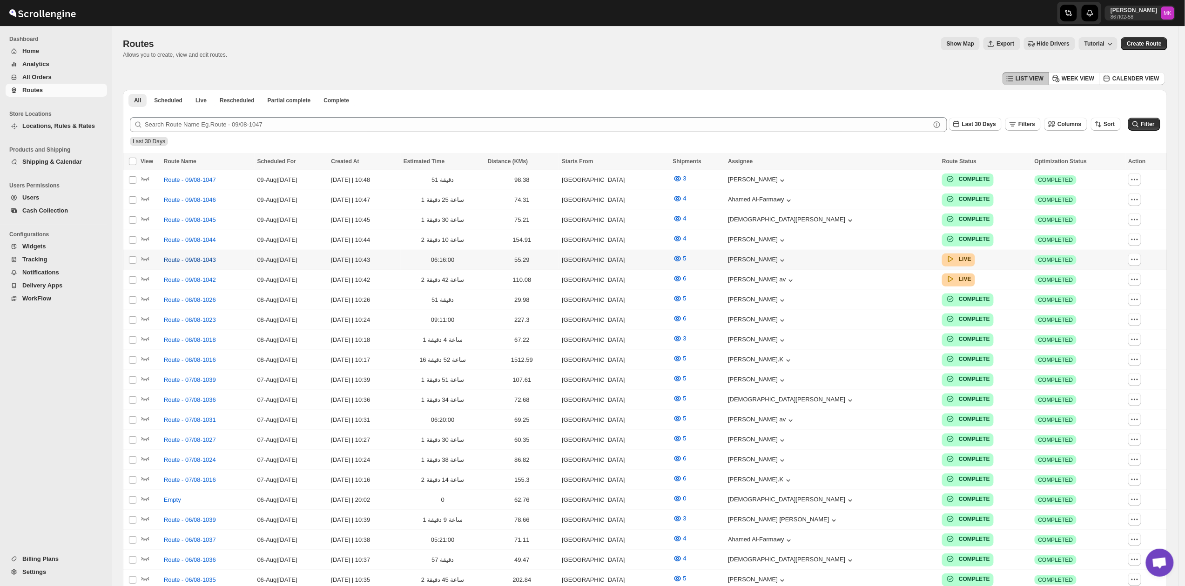
click at [198, 255] on span "Route - 09/08-1043" at bounding box center [190, 259] width 52 height 9
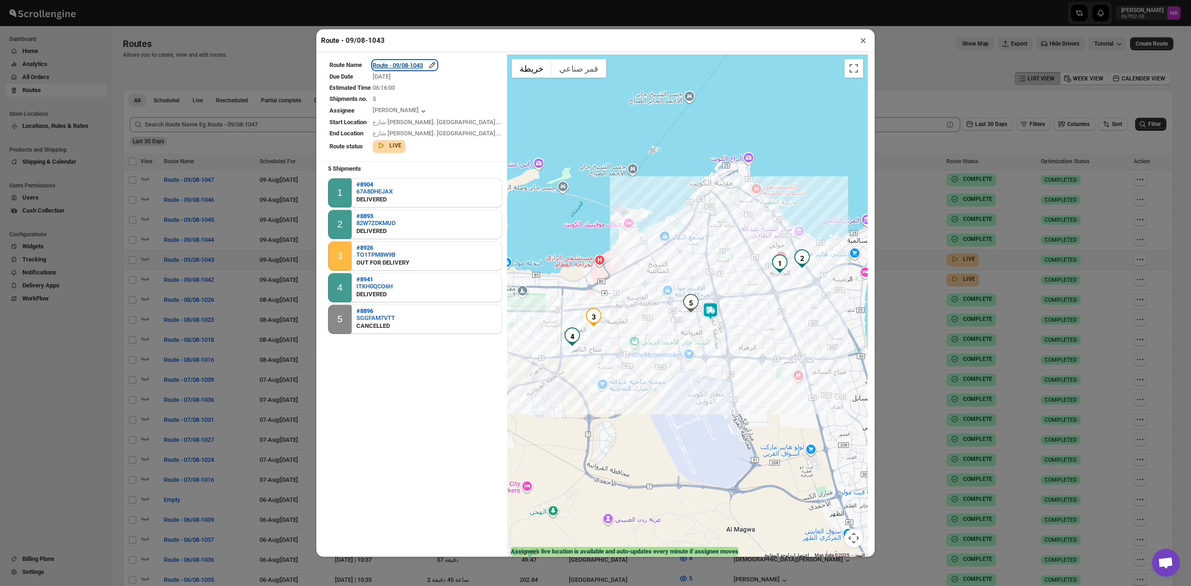
click at [415, 64] on div "Route - 09/08-1043" at bounding box center [405, 64] width 64 height 9
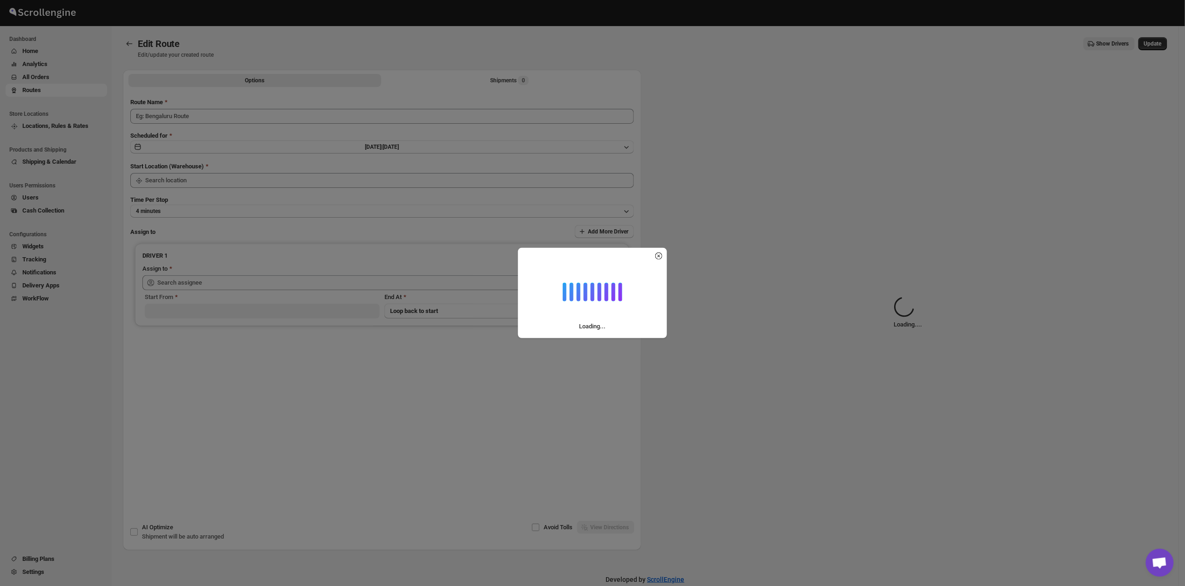
type input "Route - 09/08-1043"
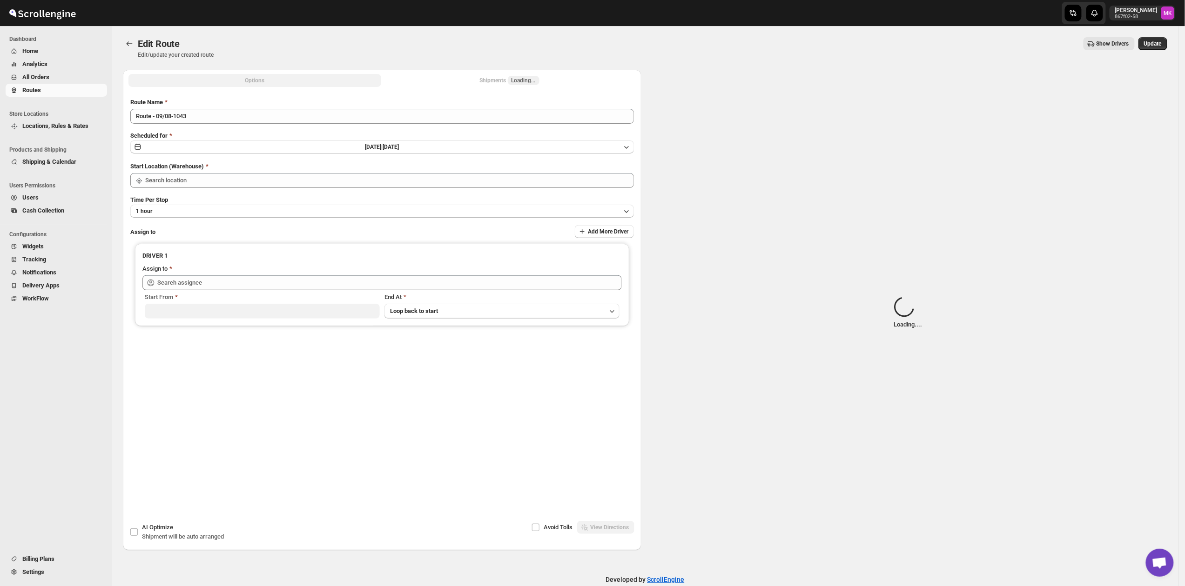
type input "[GEOGRAPHIC_DATA]"
click at [490, 92] on div "Submit Route Name Route - 09/08-1043 Scheduled for [DATE] | [DATE] Start Locati…" at bounding box center [382, 263] width 518 height 346
type input "[PERSON_NAME] ([EMAIL_ADDRESS][DOMAIN_NAME])"
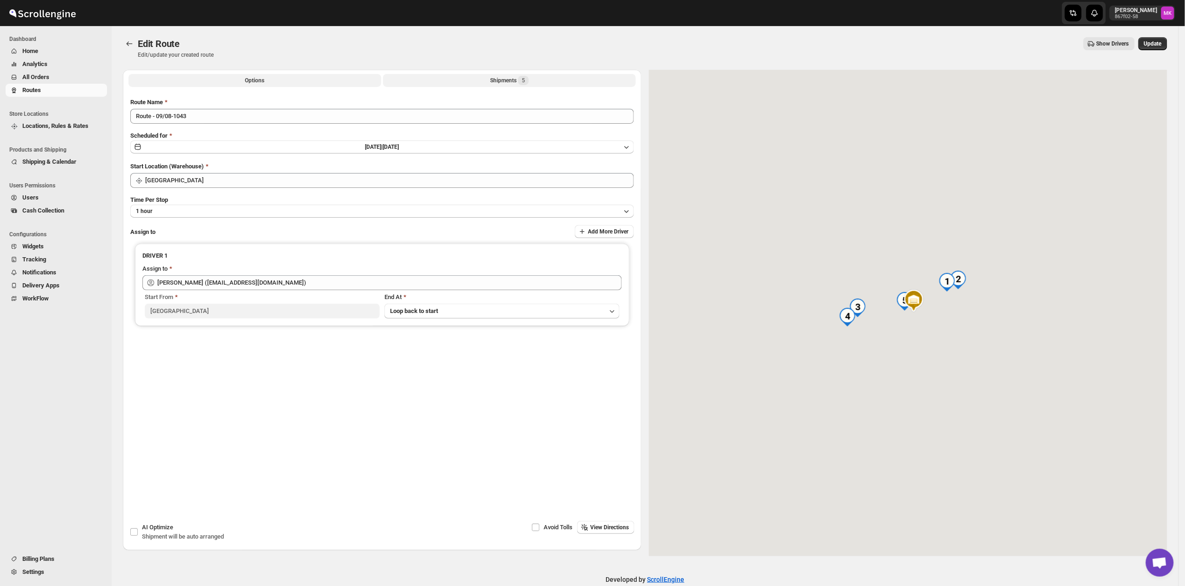
click at [496, 84] on div "Shipments 5" at bounding box center [509, 80] width 39 height 9
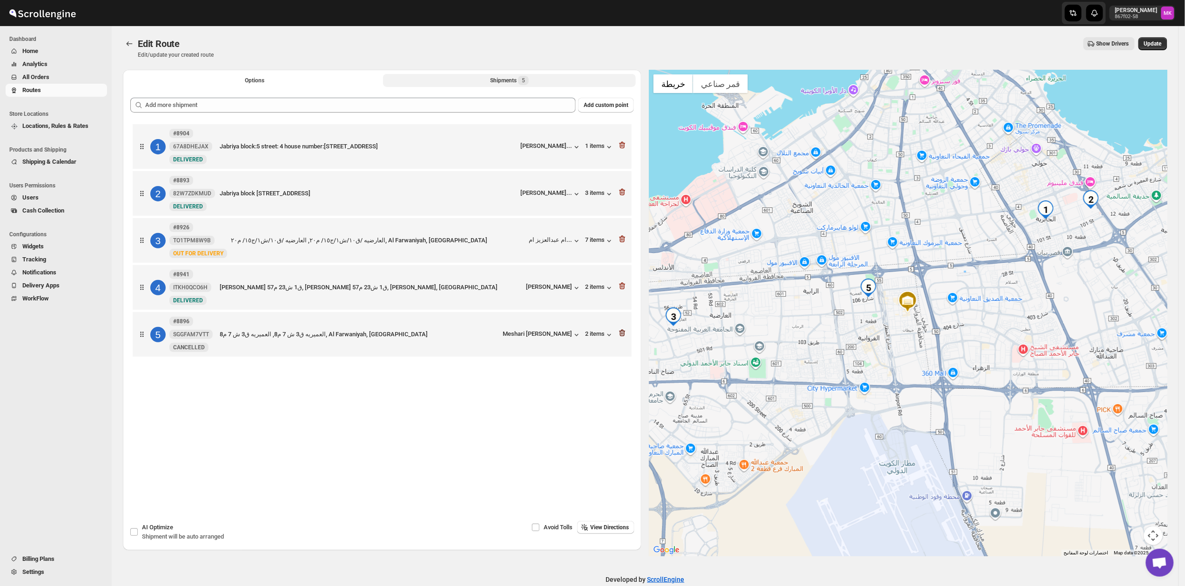
click at [627, 335] on icon "button" at bounding box center [621, 333] width 9 height 9
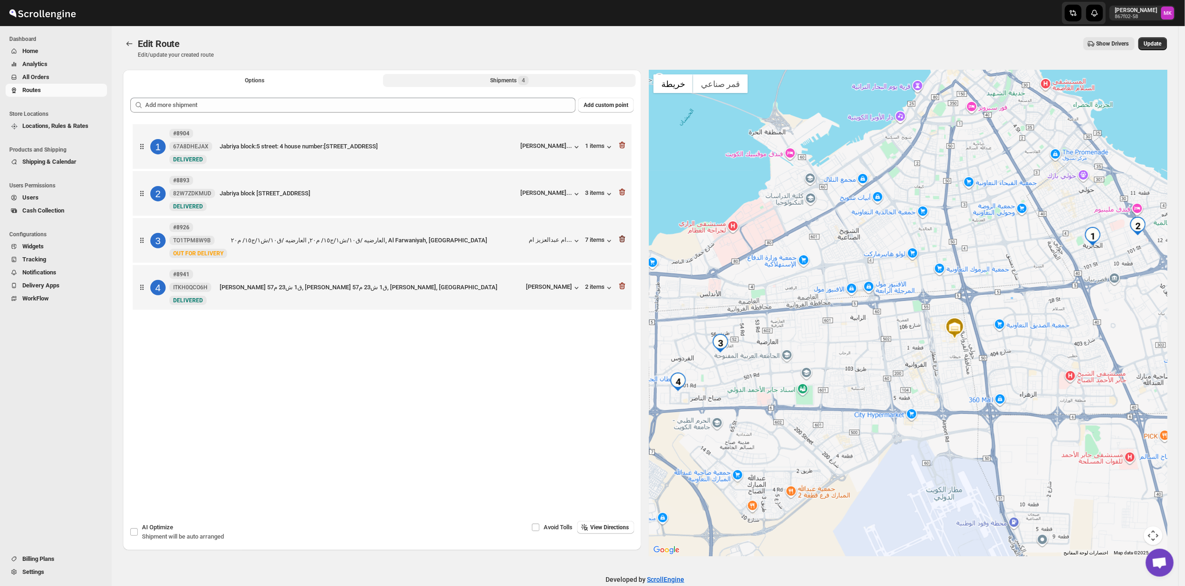
click at [624, 243] on icon "button" at bounding box center [622, 239] width 6 height 7
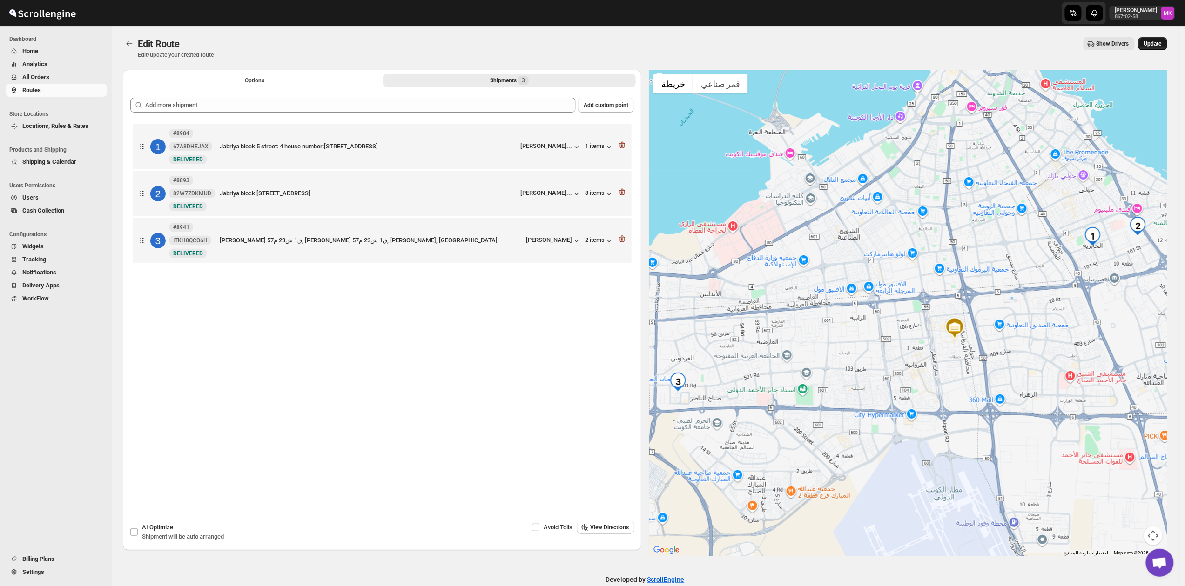
click at [1154, 49] on button "Update" at bounding box center [1152, 43] width 29 height 13
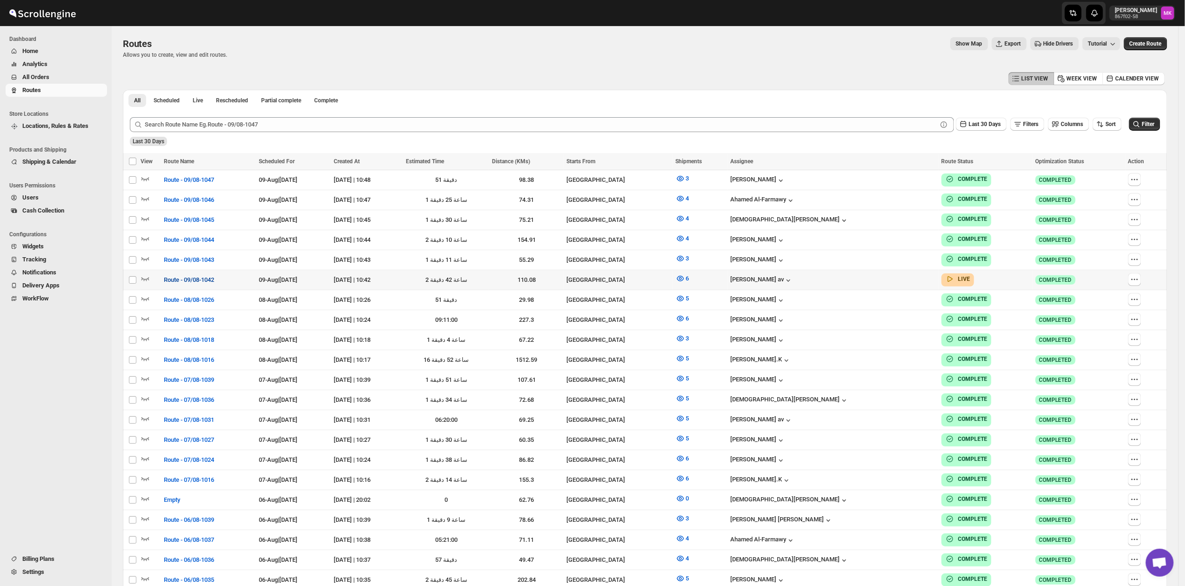
click at [195, 278] on span "Route - 09/08-1042" at bounding box center [189, 279] width 50 height 9
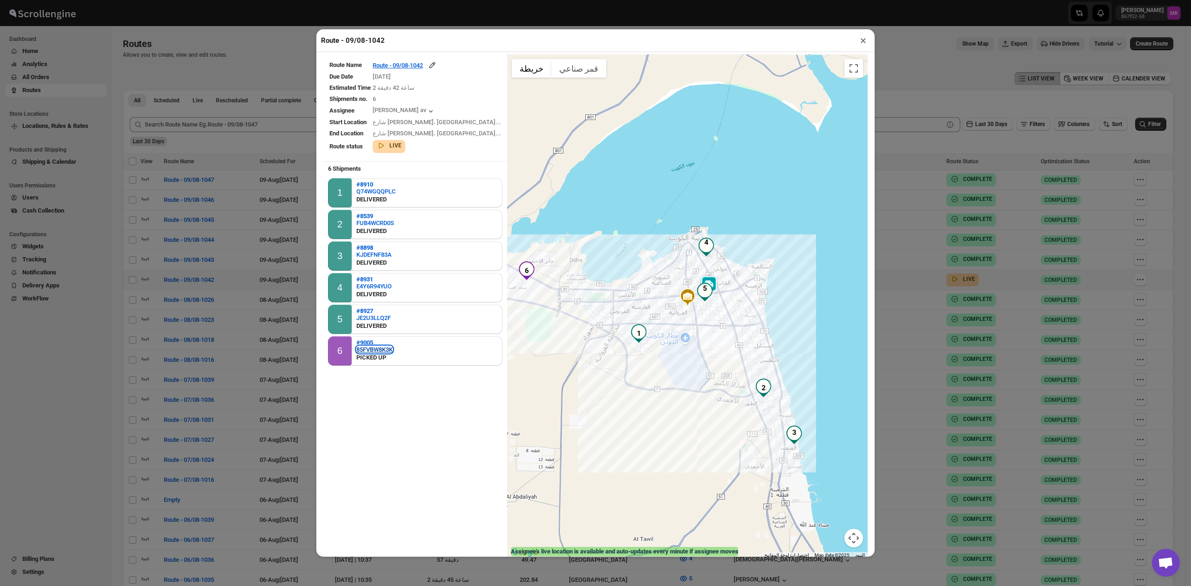
click at [380, 349] on div "85FVBW8K3K" at bounding box center [374, 349] width 36 height 7
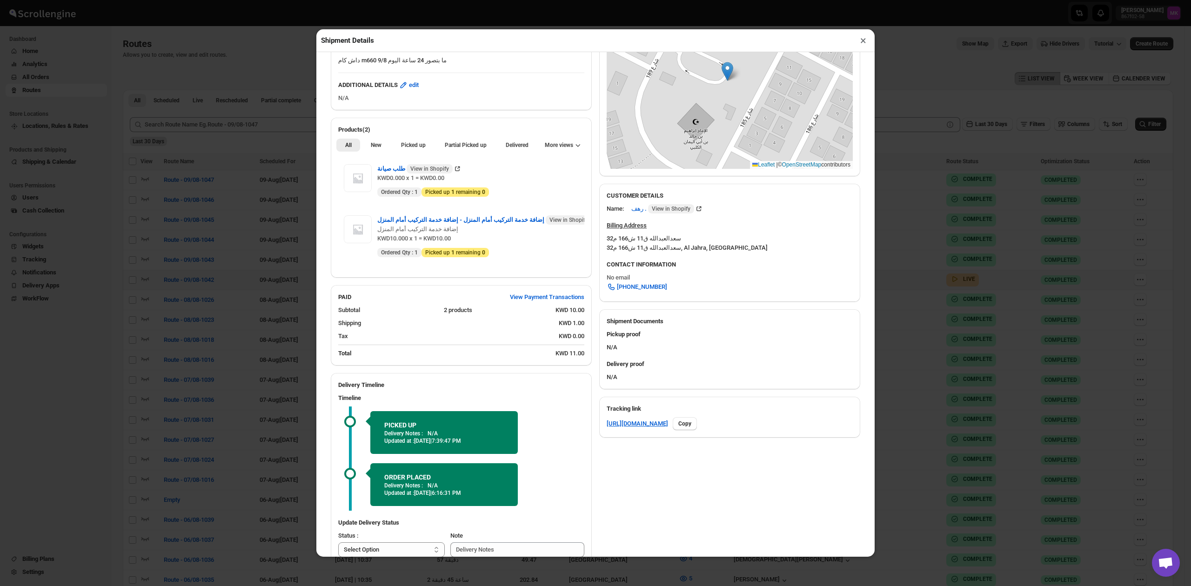
scroll to position [234, 0]
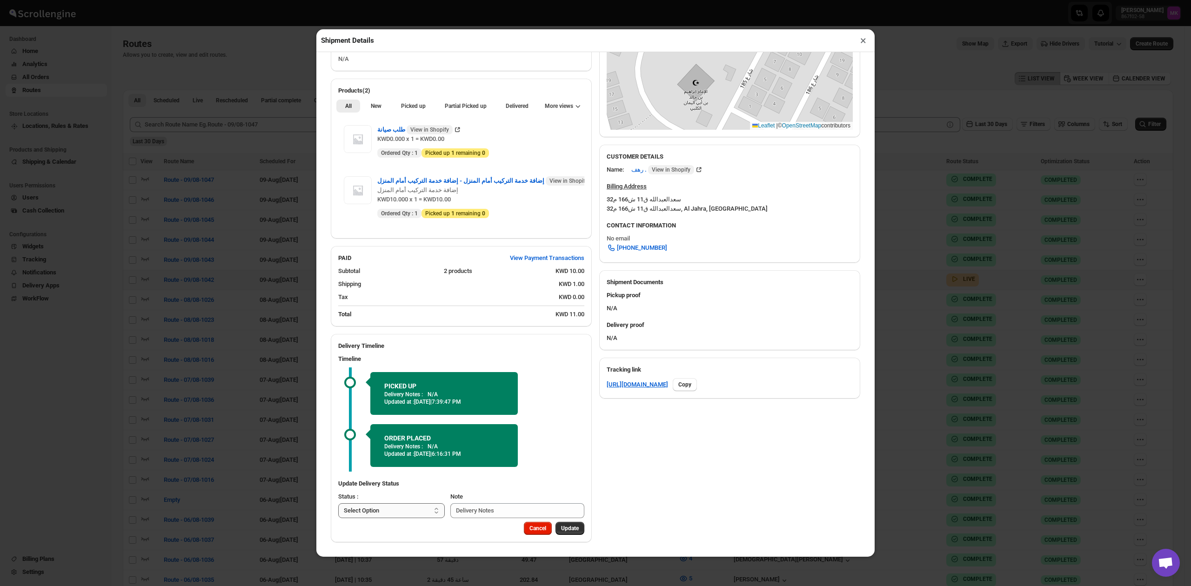
drag, startPoint x: 361, startPoint y: 514, endPoint x: 382, endPoint y: 518, distance: 21.8
click at [361, 514] on select "Select Option PICKED UP DELIVERED CANCELLED" at bounding box center [391, 510] width 107 height 15
select select "DELIVERED"
click at [338, 503] on select "Select Option PICKED UP DELIVERED CANCELLED" at bounding box center [391, 510] width 107 height 15
click at [560, 536] on div "Cancel Pick Products" at bounding box center [461, 532] width 261 height 20
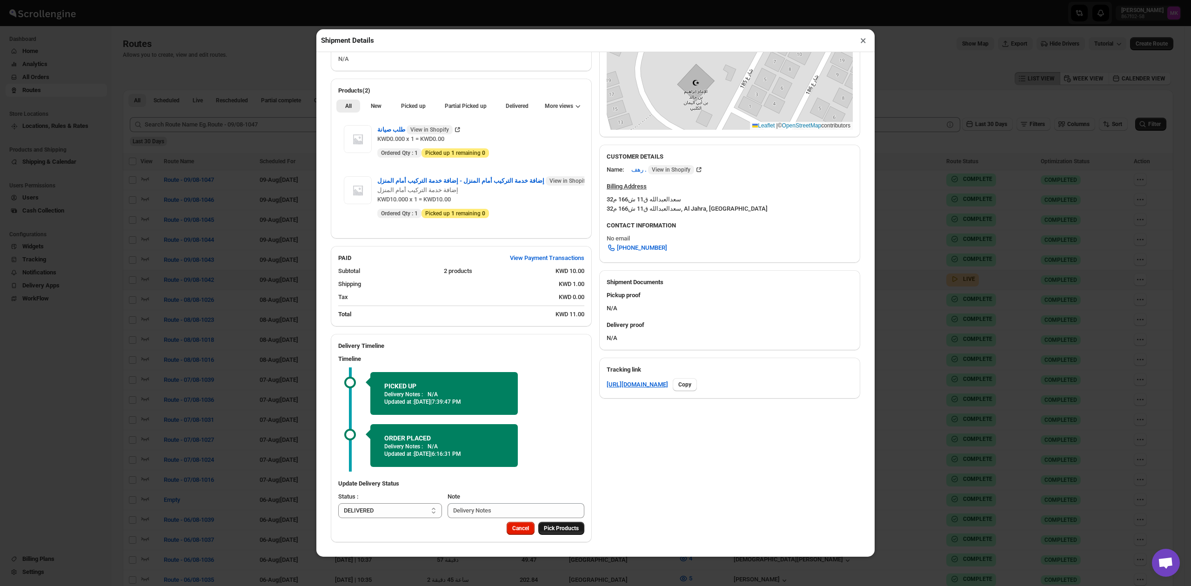
click at [560, 532] on span "Pick Products" at bounding box center [561, 528] width 35 height 7
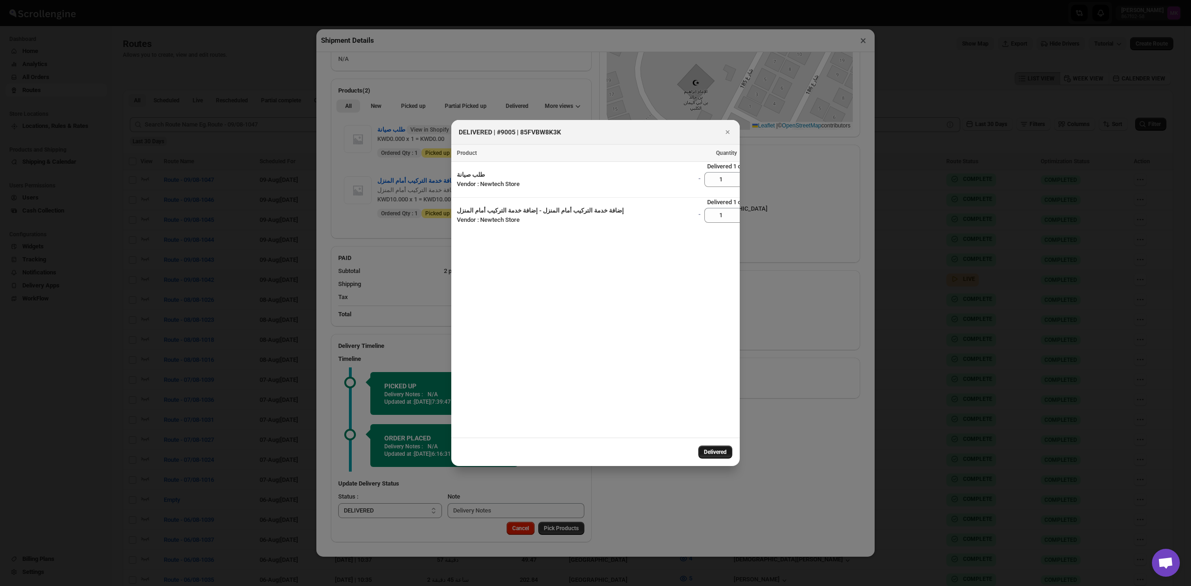
click at [730, 453] on button "Delivered" at bounding box center [715, 452] width 34 height 13
select select
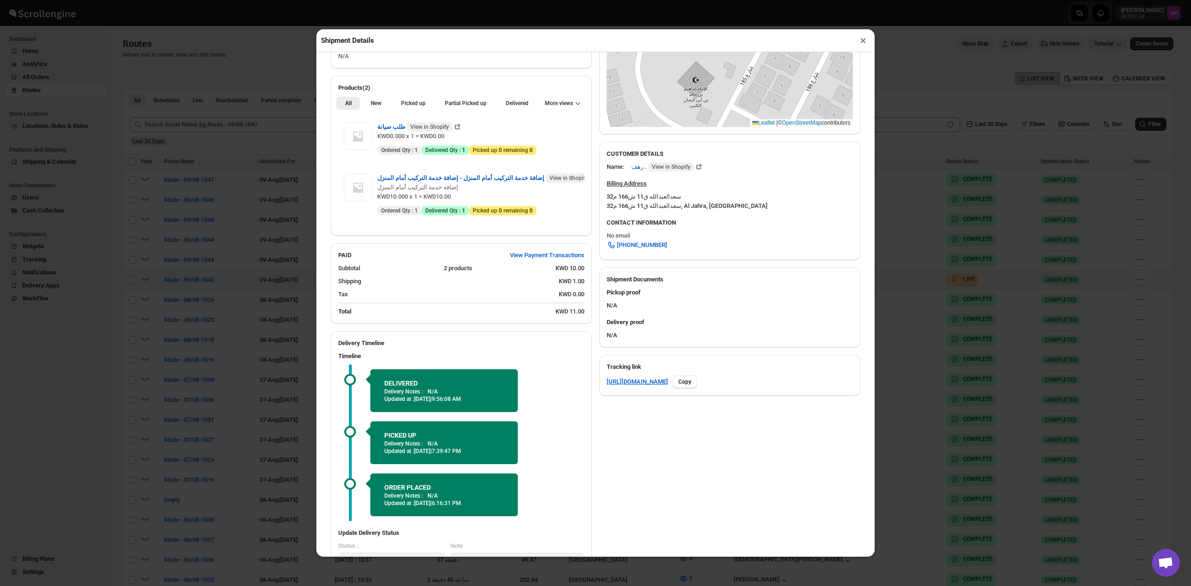
click at [861, 43] on button "×" at bounding box center [863, 40] width 13 height 13
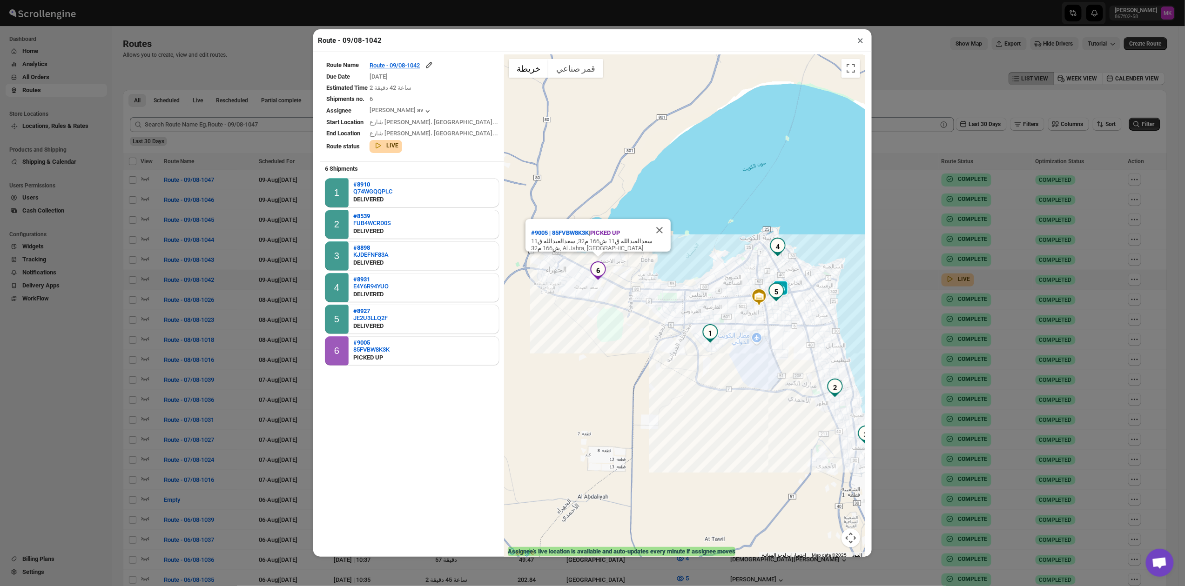
click at [860, 43] on button "×" at bounding box center [859, 40] width 13 height 13
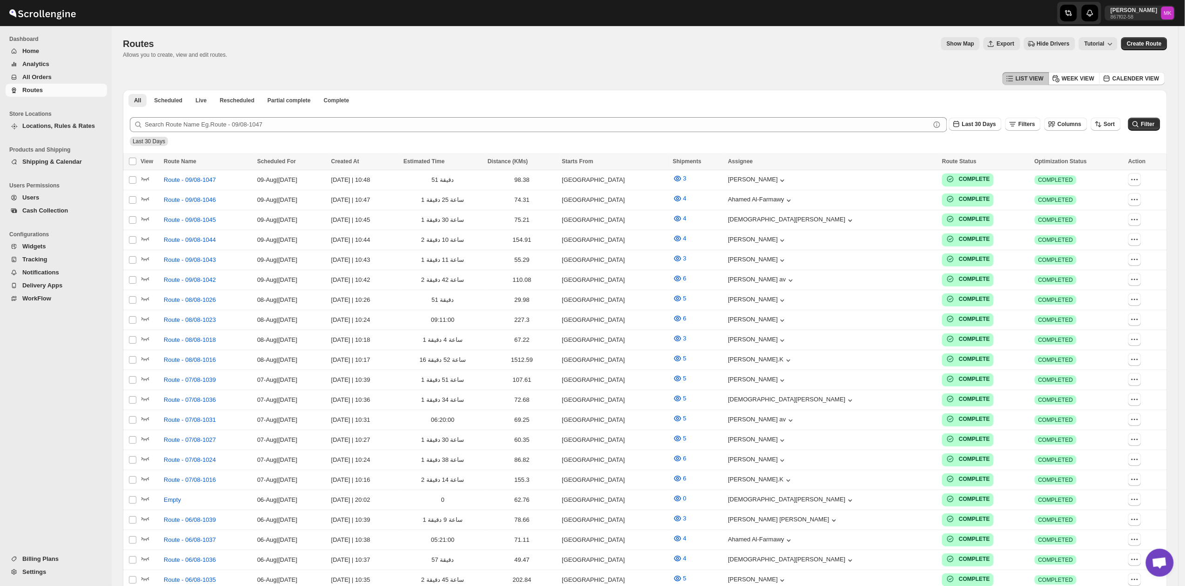
click at [15, 79] on icon "Navigation" at bounding box center [14, 77] width 5 height 5
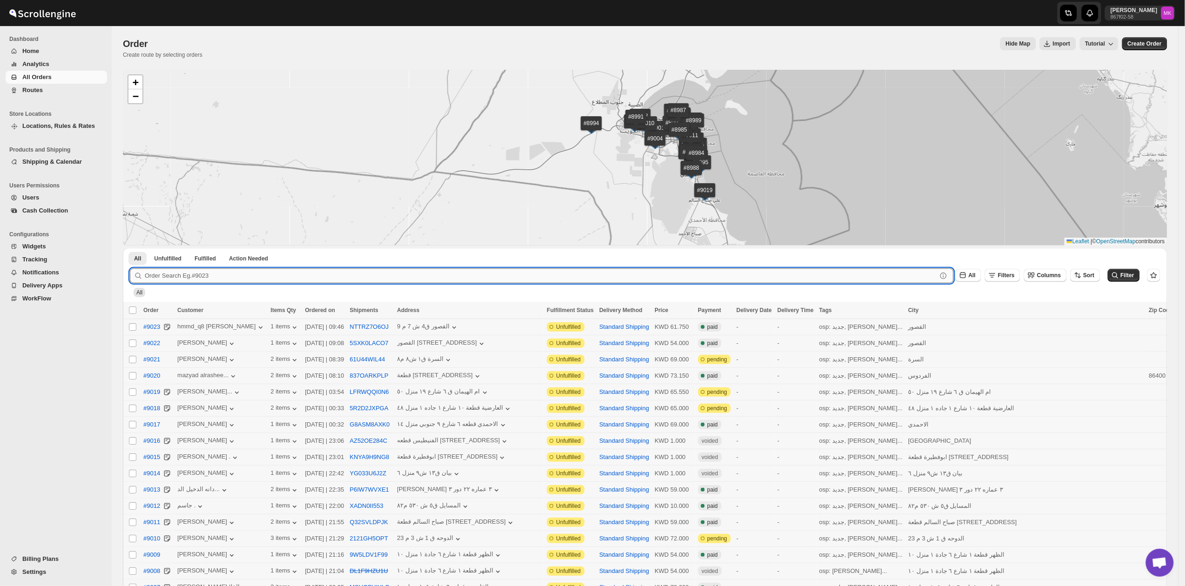
click at [263, 276] on input "text" at bounding box center [541, 275] width 792 height 15
paste input "8925"
click at [130, 248] on button "Submit" at bounding box center [143, 253] width 27 height 10
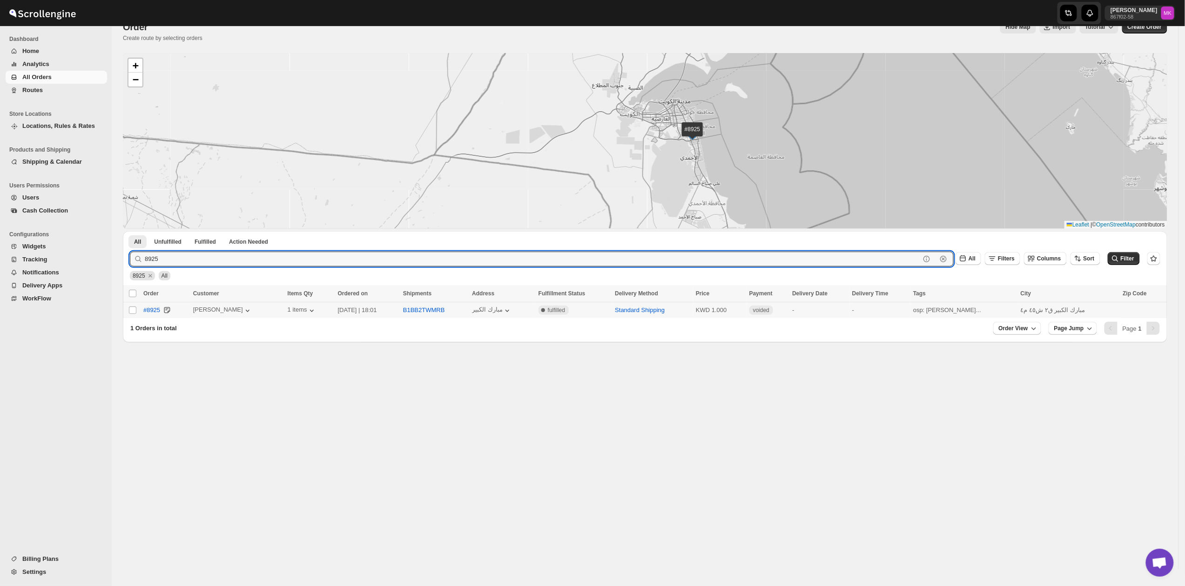
scroll to position [47, 0]
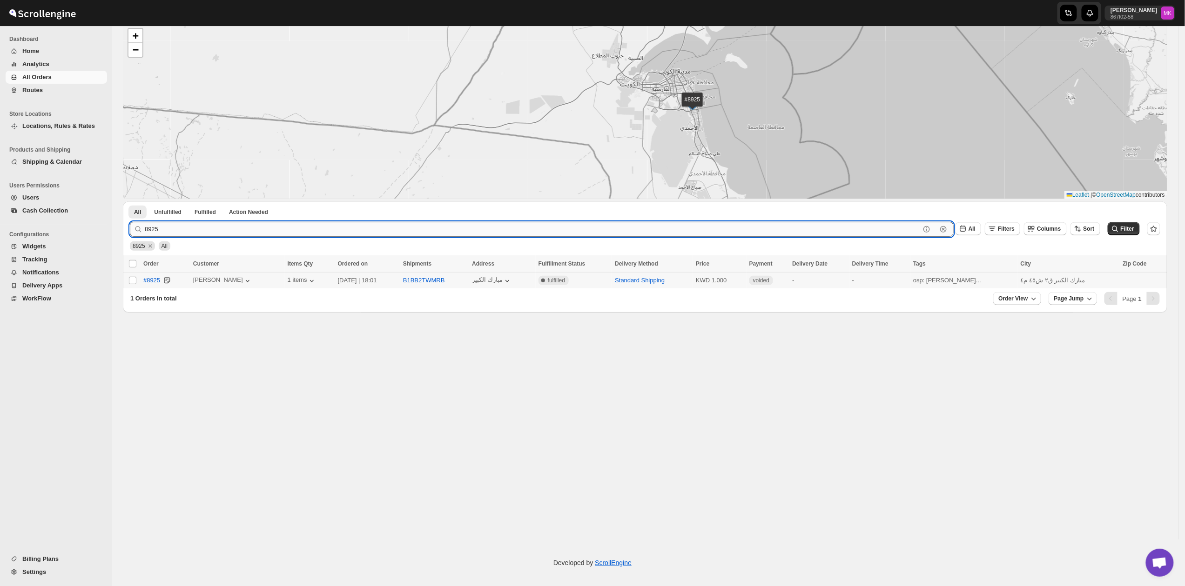
click at [217, 222] on input "8925" at bounding box center [532, 229] width 775 height 15
paste input "6"
type input "8926"
click at [130, 201] on button "Submit" at bounding box center [143, 206] width 27 height 10
